Goal: Task Accomplishment & Management: Manage account settings

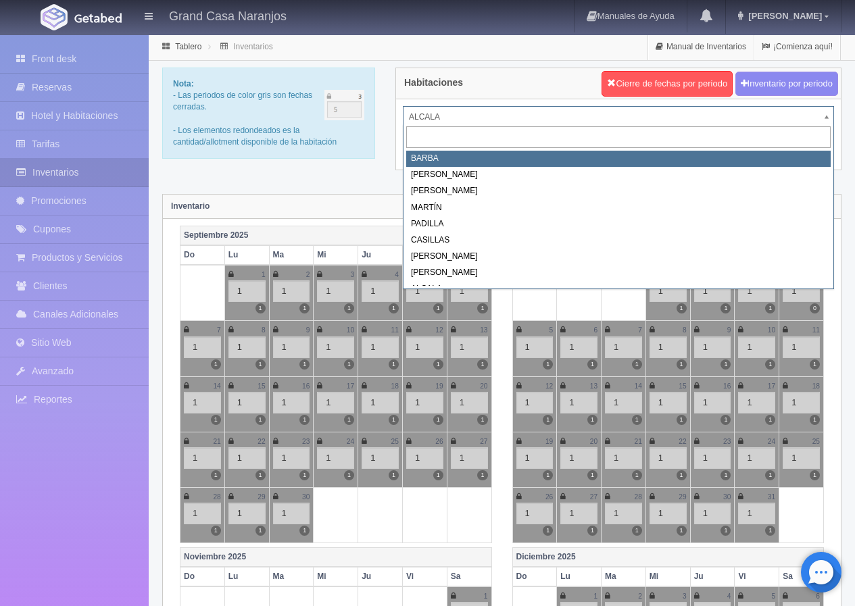
select select "2058"
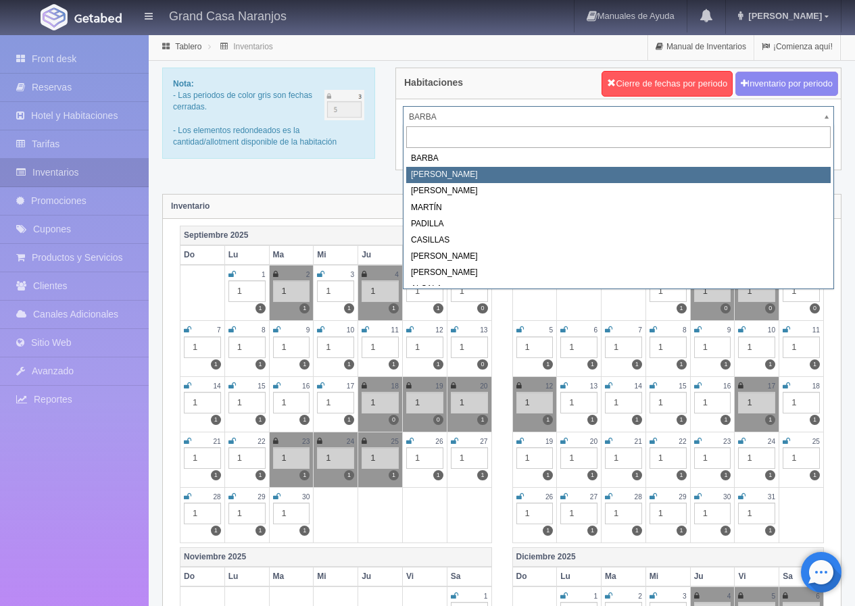
select select "2060"
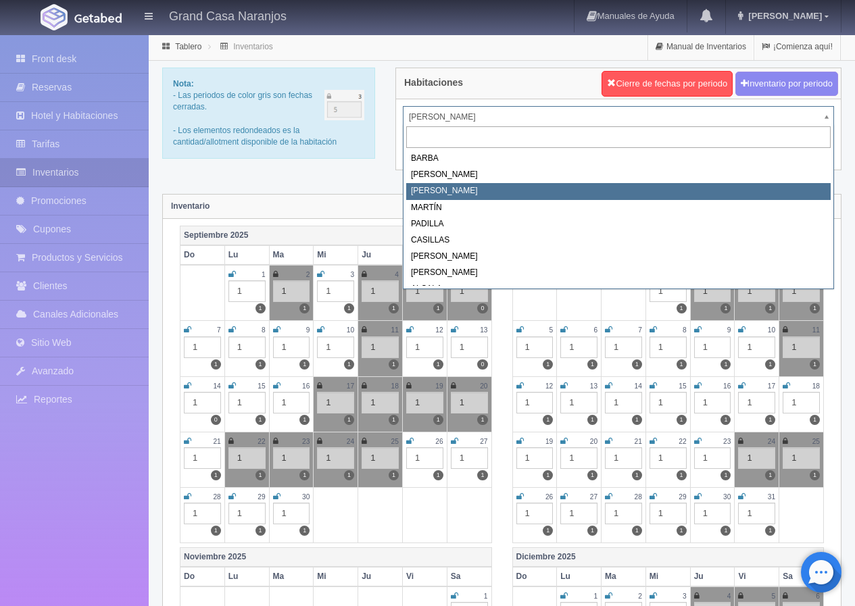
select select "2062"
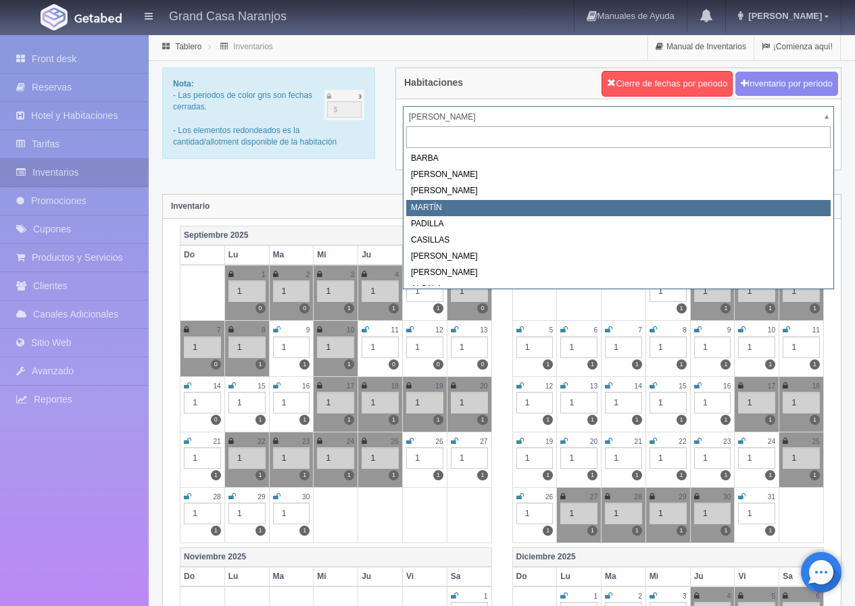
select select "2063"
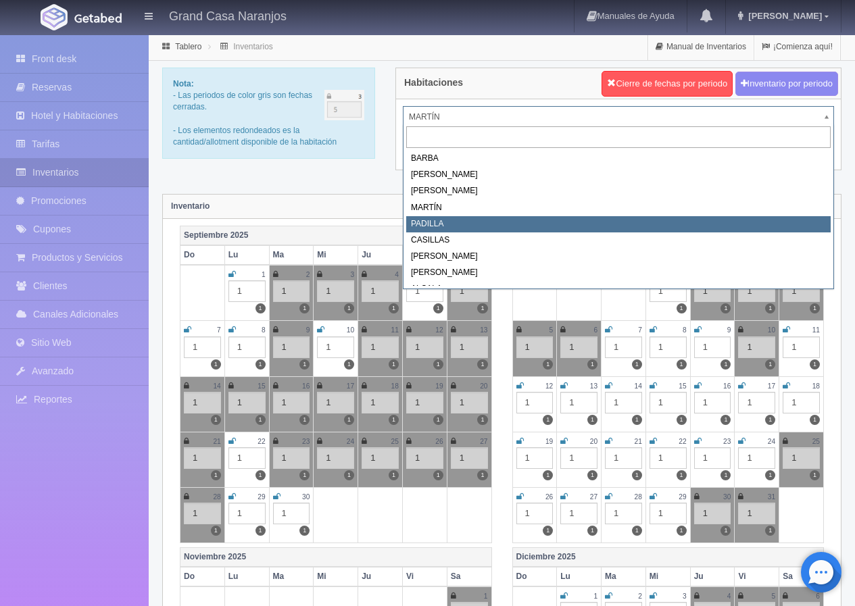
select select "2064"
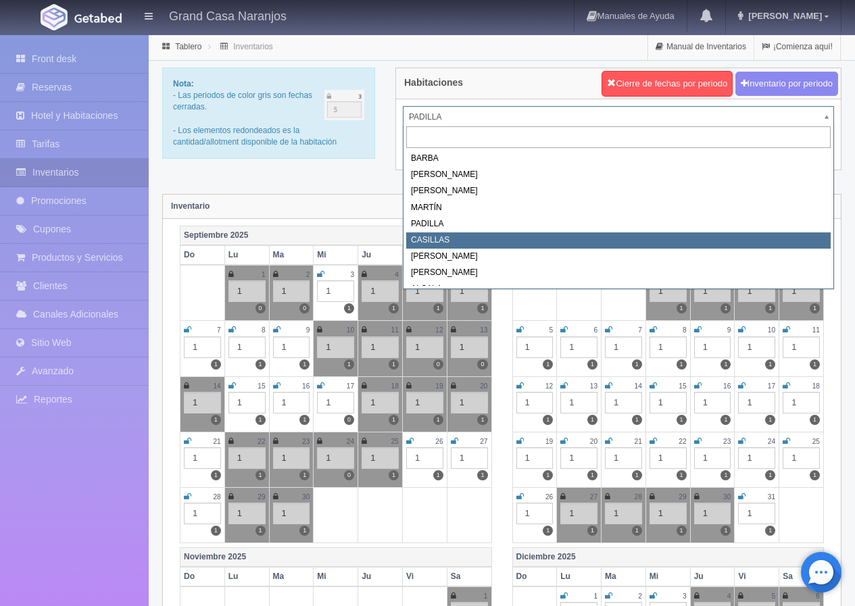
select select "2065"
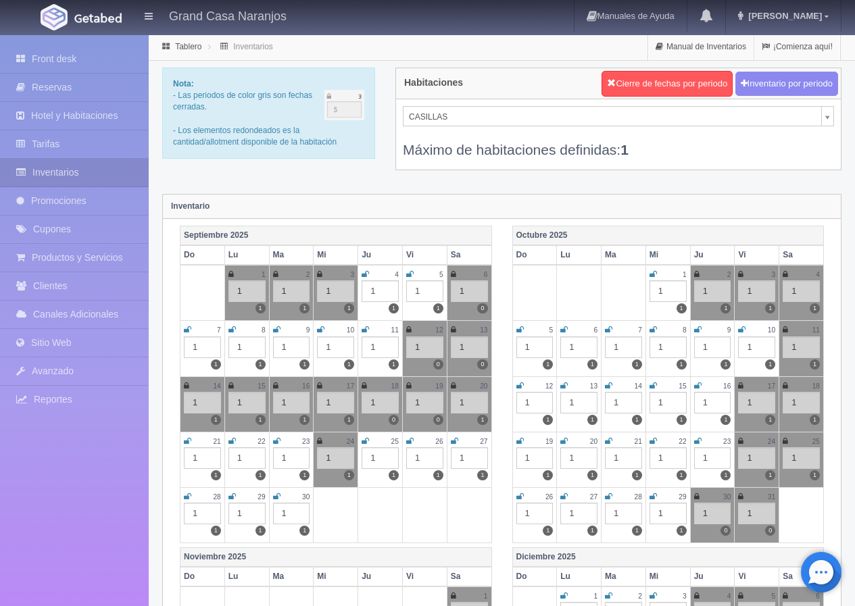
click at [279, 443] on icon at bounding box center [276, 441] width 7 height 8
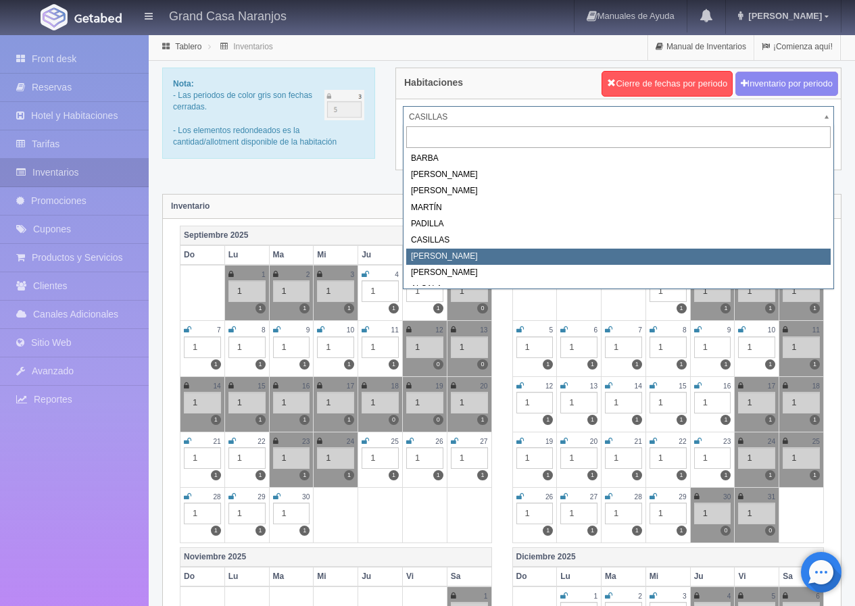
select select "2066"
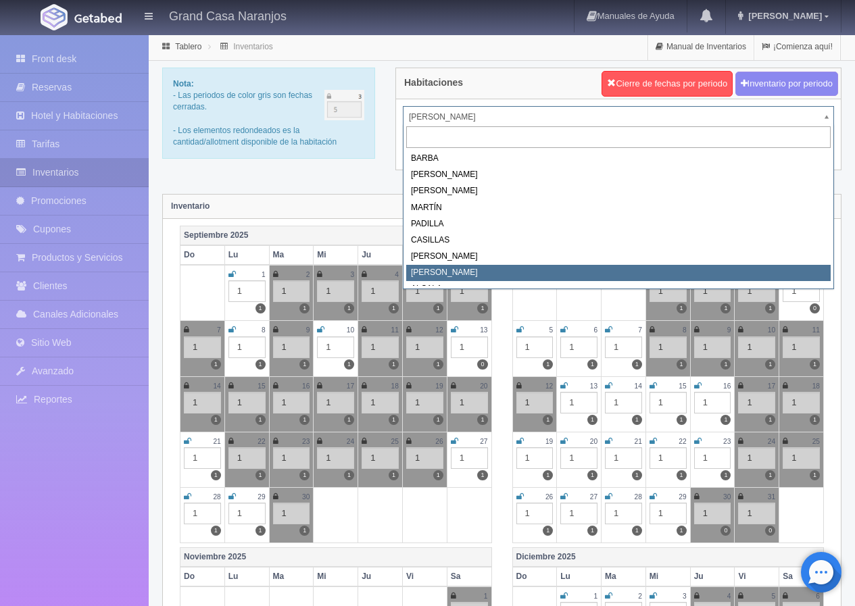
select select "2067"
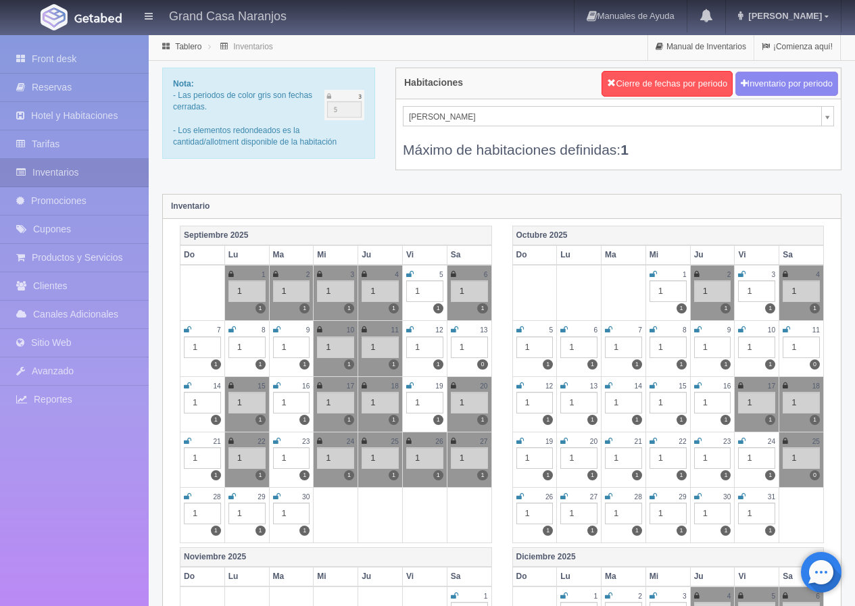
click at [278, 442] on icon at bounding box center [276, 441] width 7 height 8
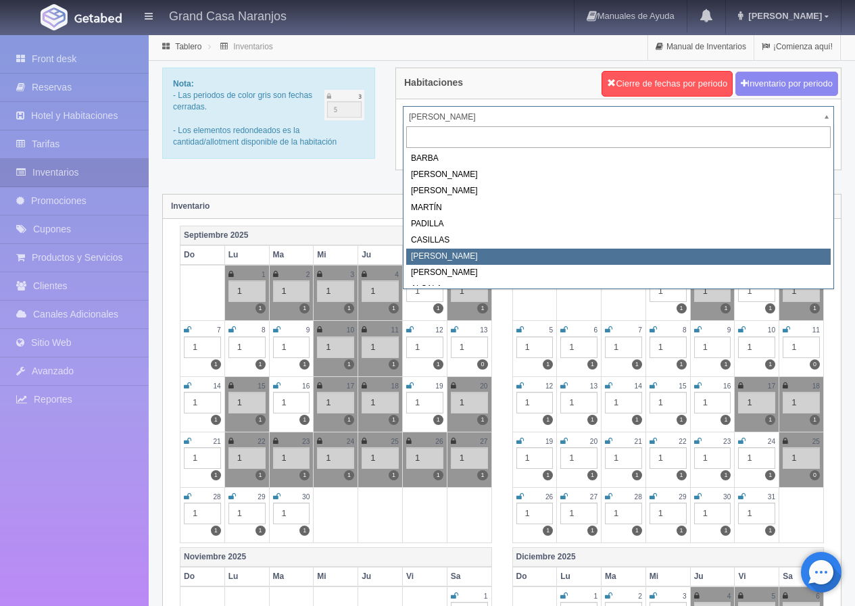
select select "2066"
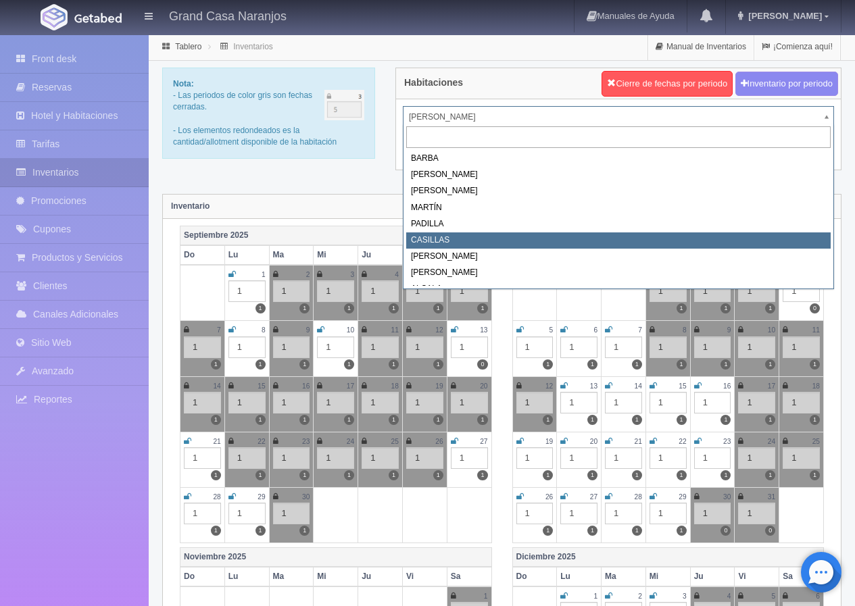
select select "2065"
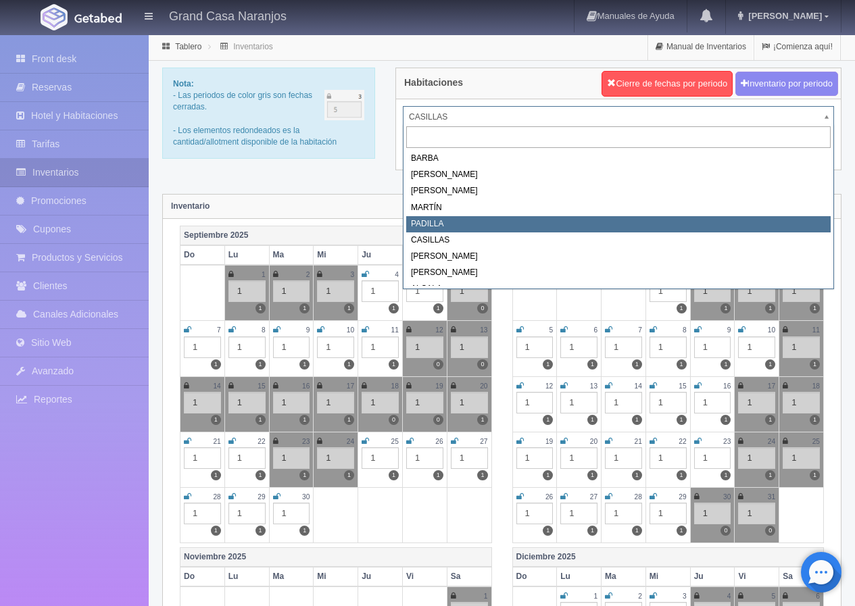
select select "2064"
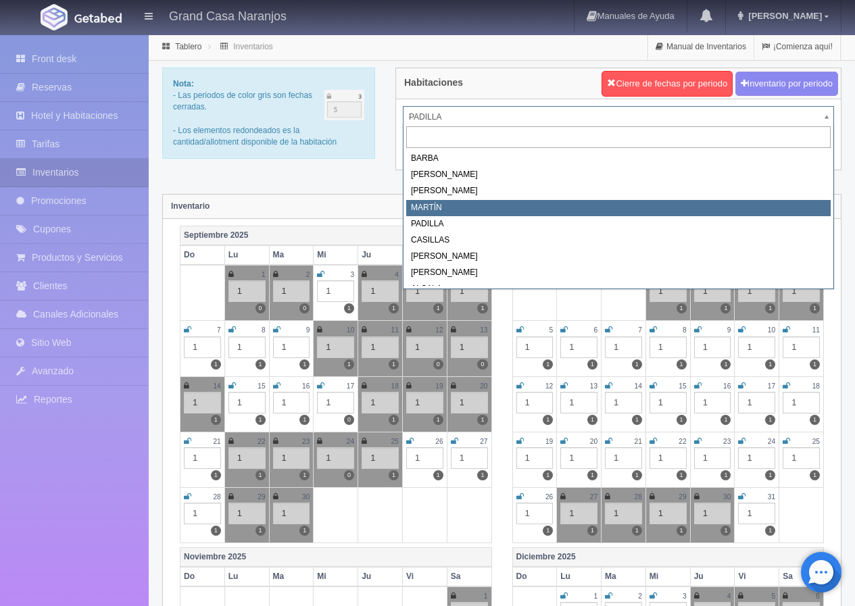
select select "2063"
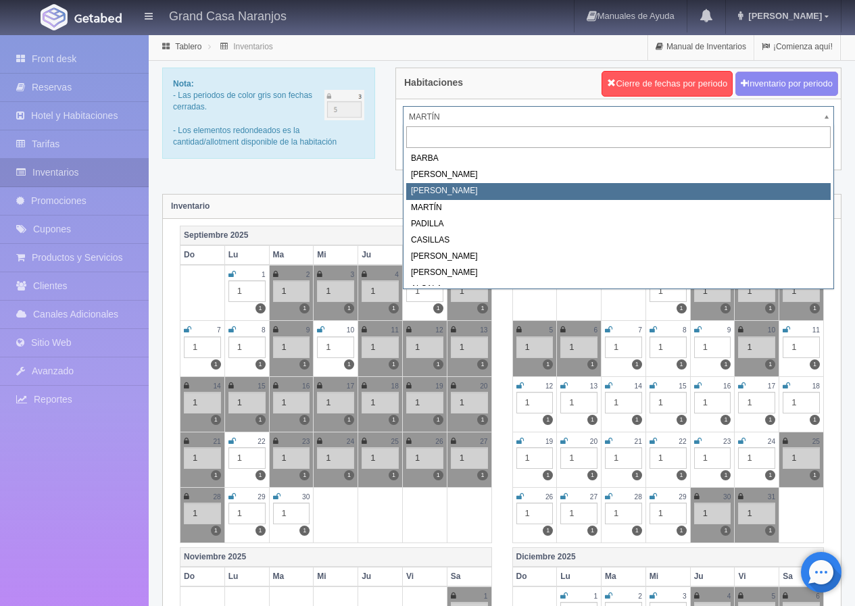
select select "2062"
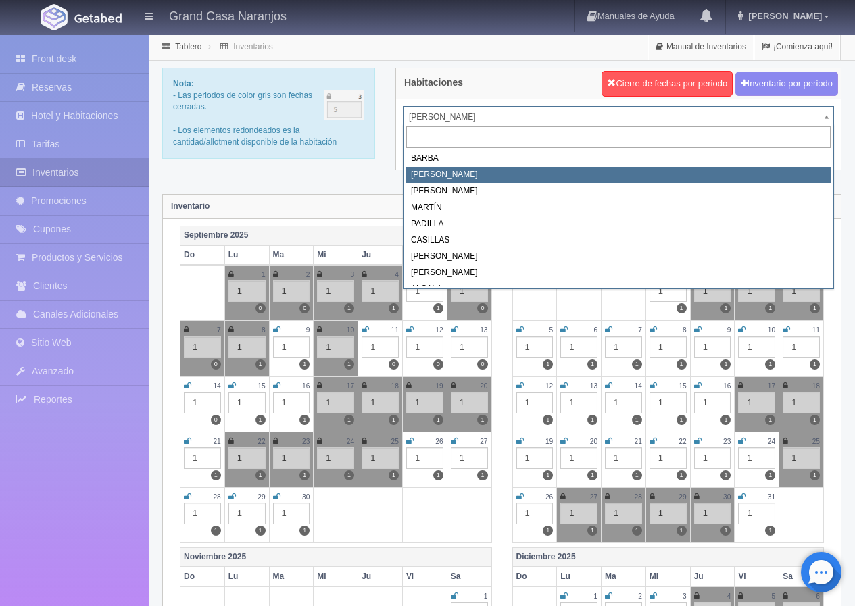
select select "2060"
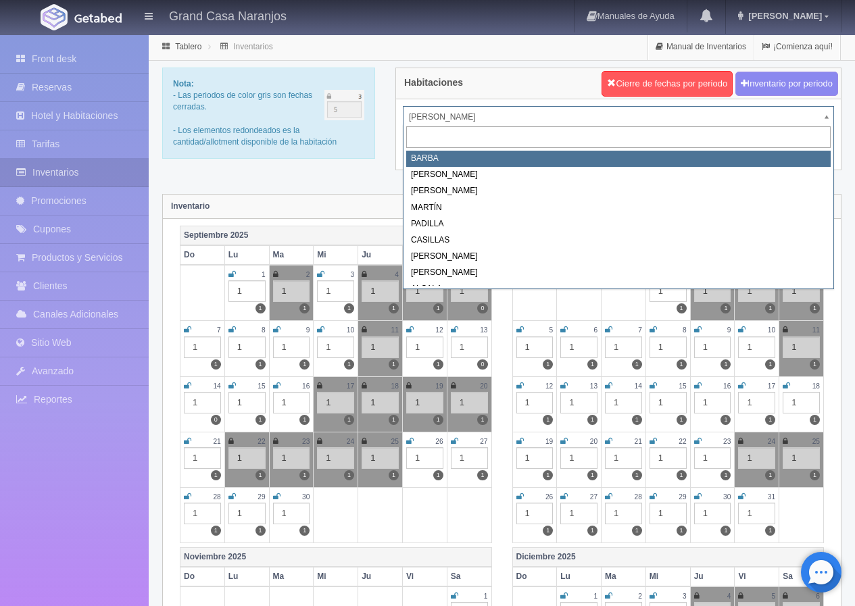
select select "2058"
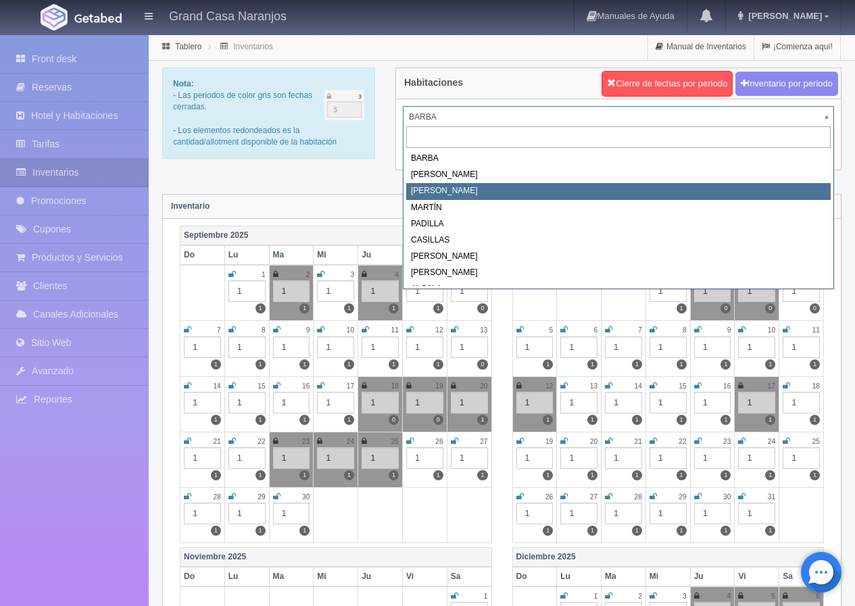
select select "2062"
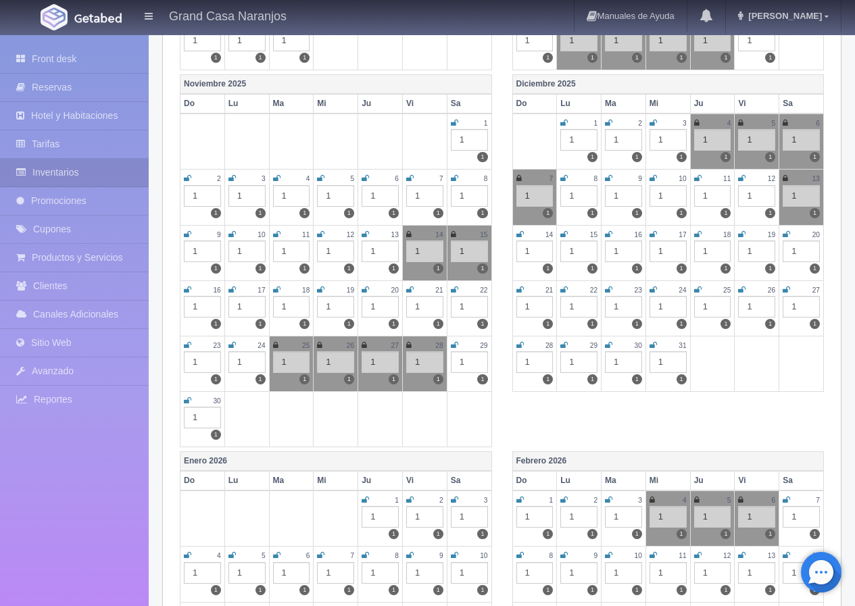
scroll to position [338, 0]
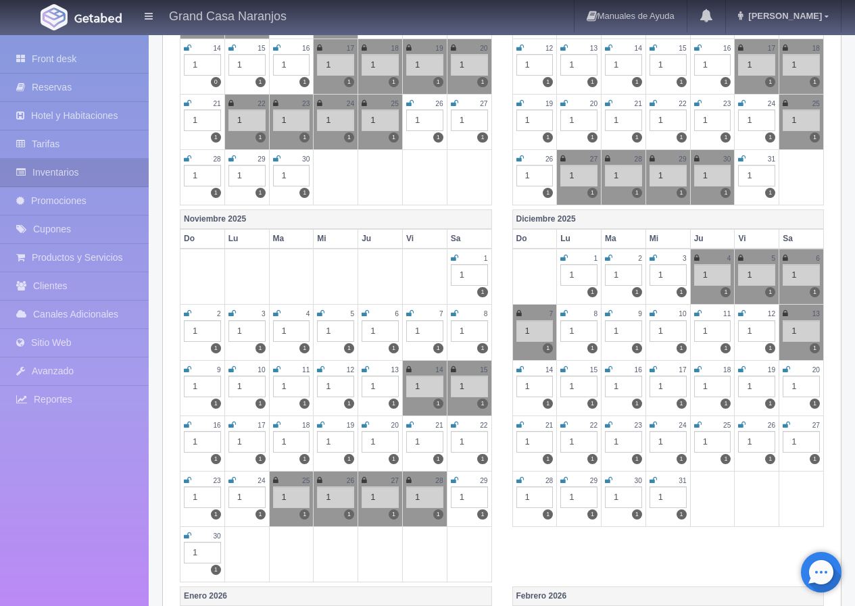
click at [741, 427] on icon at bounding box center [741, 425] width 7 height 8
click at [788, 426] on icon at bounding box center [785, 425] width 7 height 8
click at [522, 481] on icon at bounding box center [519, 480] width 7 height 8
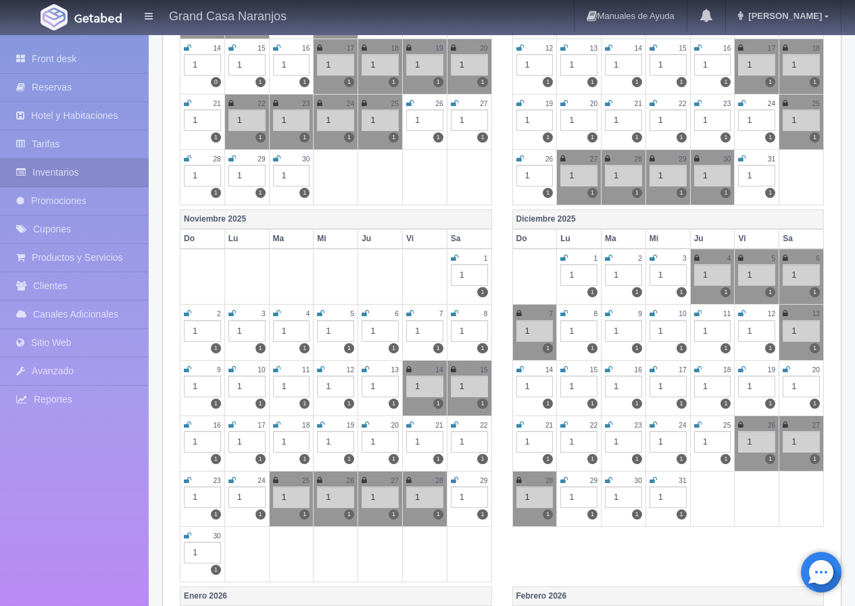
click at [565, 483] on icon at bounding box center [563, 480] width 7 height 8
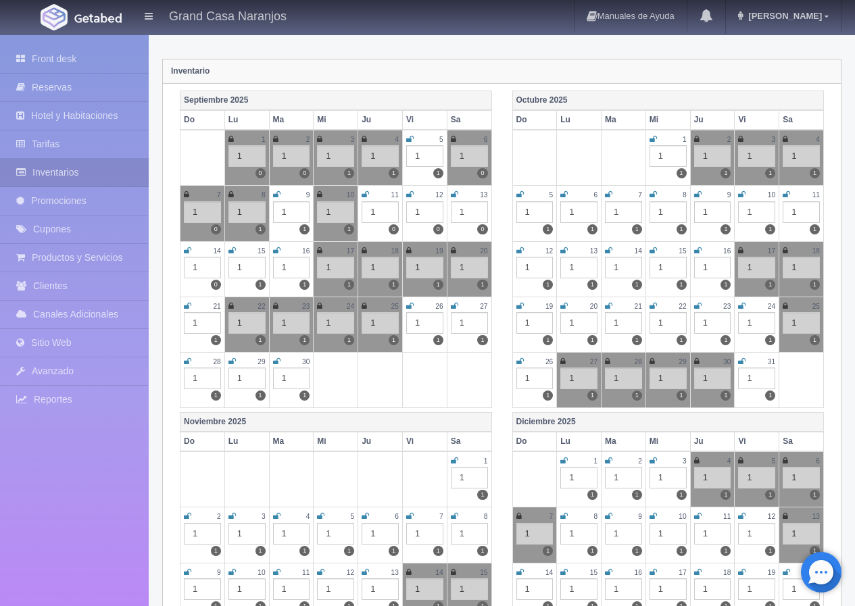
scroll to position [0, 0]
